Goal: Information Seeking & Learning: Learn about a topic

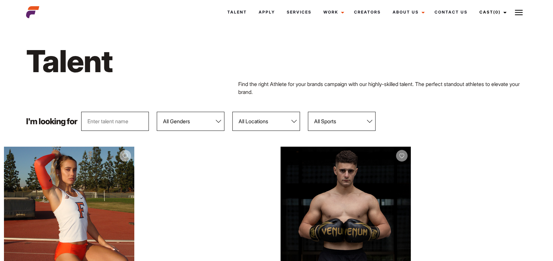
click at [216, 121] on select "All Genders Female Male" at bounding box center [191, 121] width 68 height 19
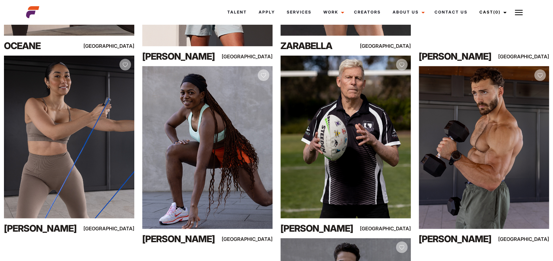
scroll to position [669, 0]
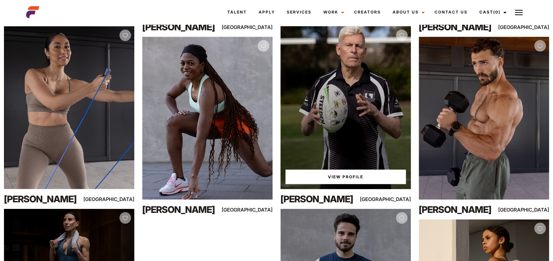
click at [370, 177] on link "View Profile" at bounding box center [345, 177] width 120 height 15
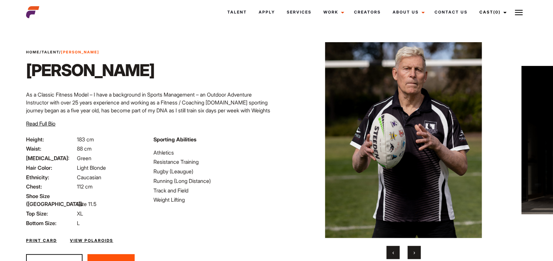
click at [84, 238] on link "View Polaroids" at bounding box center [91, 241] width 43 height 6
click at [0, 0] on div "Close Intro Video & Polaroids" at bounding box center [0, 0] width 0 height 0
click at [95, 237] on div "Print Card View Polaroids" at bounding box center [149, 236] width 254 height 19
click at [96, 238] on link "View Polaroids" at bounding box center [91, 241] width 43 height 6
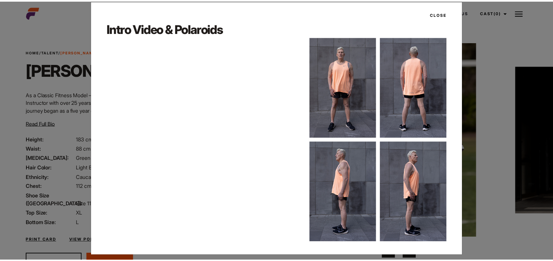
scroll to position [13, 0]
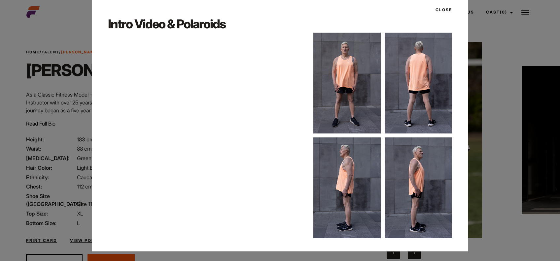
click at [417, 165] on img at bounding box center [417, 188] width 67 height 101
click at [433, 9] on button "Close" at bounding box center [441, 9] width 20 height 11
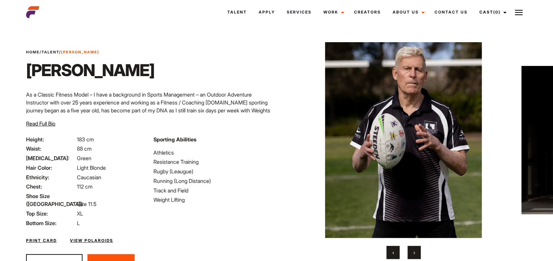
click at [416, 254] on button "›" at bounding box center [414, 252] width 13 height 13
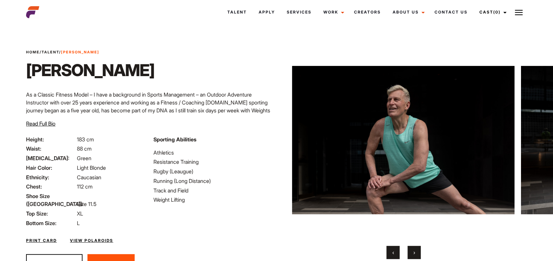
click at [416, 254] on button "›" at bounding box center [414, 252] width 13 height 13
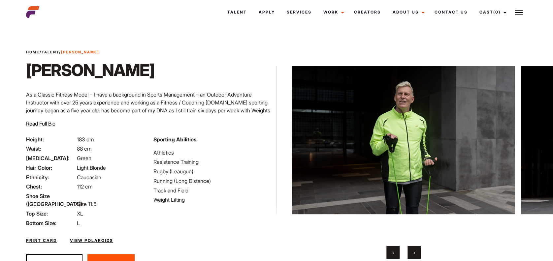
click at [416, 254] on button "›" at bounding box center [414, 252] width 13 height 13
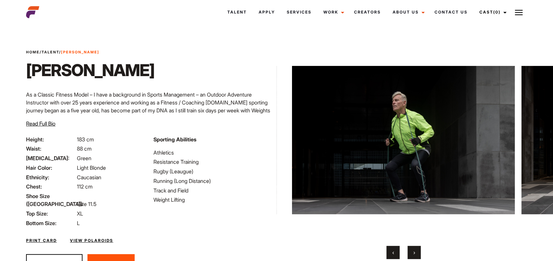
click at [416, 254] on button "›" at bounding box center [414, 252] width 13 height 13
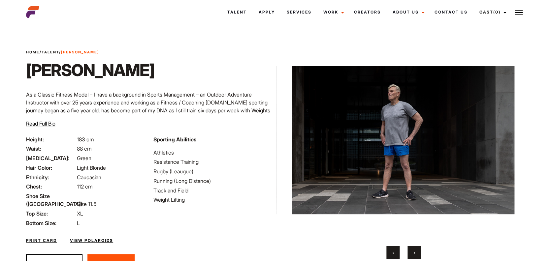
click at [416, 254] on button "›" at bounding box center [414, 252] width 13 height 13
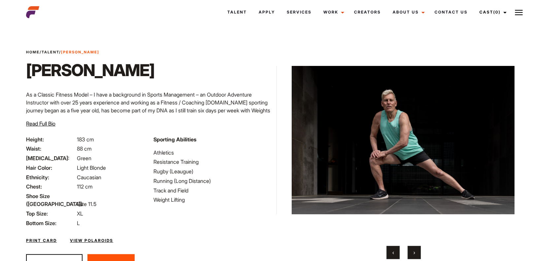
click at [392, 251] on button "‹" at bounding box center [392, 252] width 13 height 13
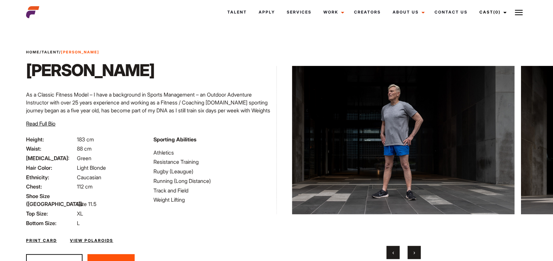
click at [414, 253] on span "›" at bounding box center [414, 252] width 2 height 7
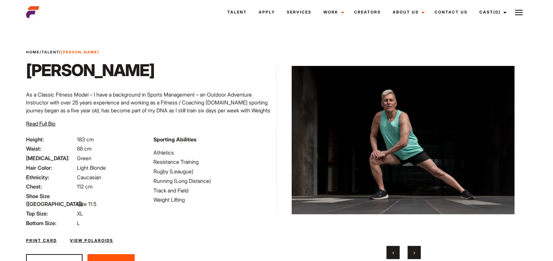
click at [414, 253] on span "›" at bounding box center [414, 252] width 2 height 7
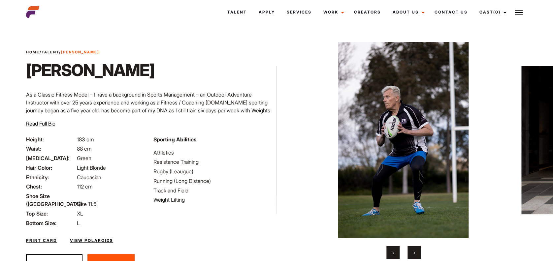
click at [414, 253] on span "›" at bounding box center [414, 252] width 2 height 7
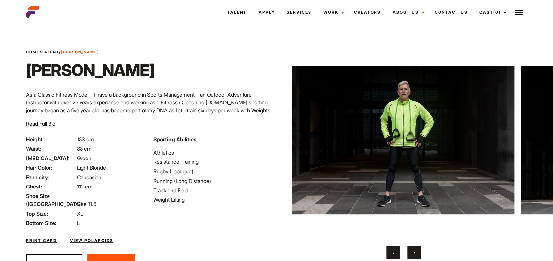
click at [414, 253] on span "›" at bounding box center [414, 252] width 2 height 7
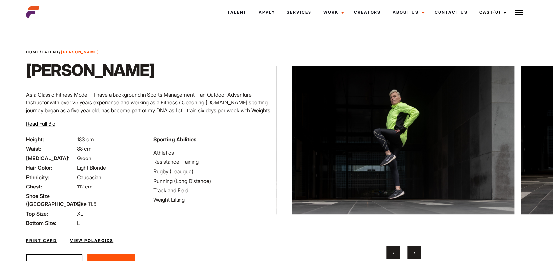
click at [414, 253] on span "›" at bounding box center [414, 252] width 2 height 7
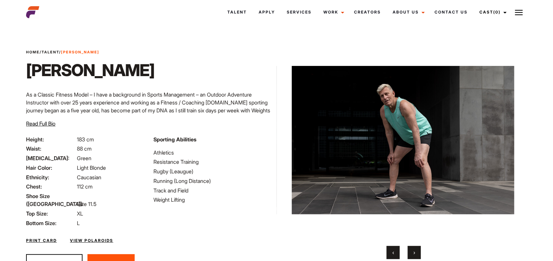
click at [414, 253] on span "›" at bounding box center [414, 252] width 2 height 7
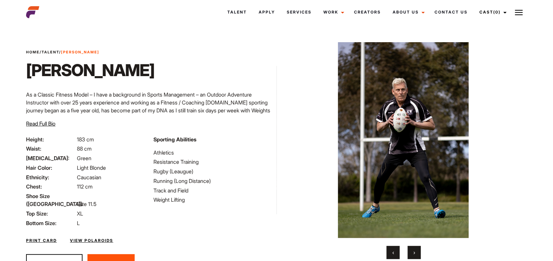
click at [414, 253] on span "›" at bounding box center [414, 252] width 2 height 7
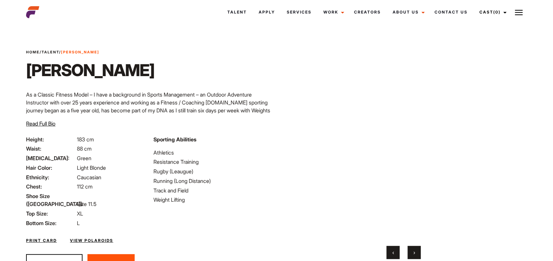
click at [391, 251] on button "‹" at bounding box center [392, 252] width 13 height 13
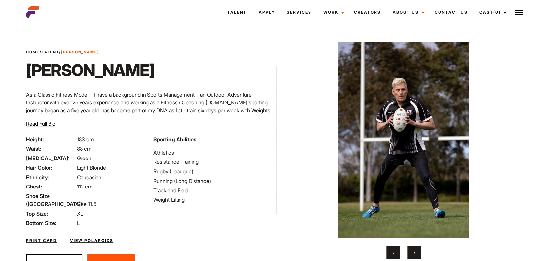
click at [391, 251] on button "‹" at bounding box center [392, 252] width 13 height 13
